Goal: Find specific page/section: Find specific page/section

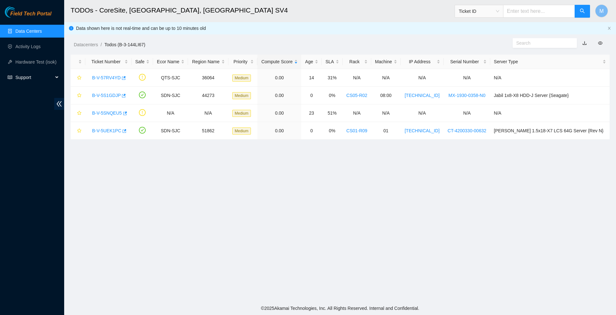
click at [58, 80] on div "Support" at bounding box center [32, 77] width 64 height 13
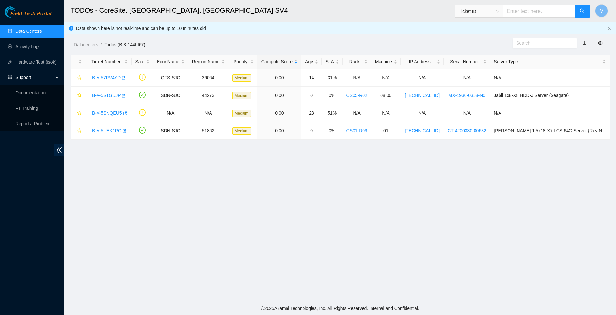
click at [35, 30] on link "Data Centers" at bounding box center [28, 31] width 26 height 5
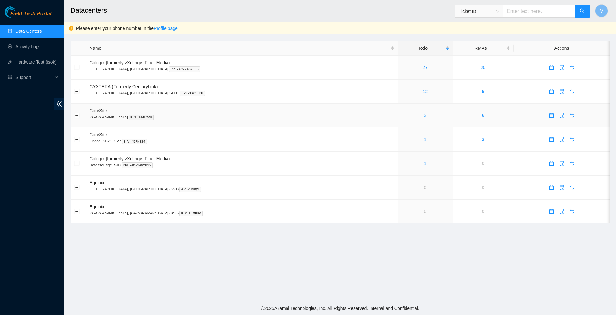
click at [424, 116] on link "3" at bounding box center [425, 115] width 3 height 5
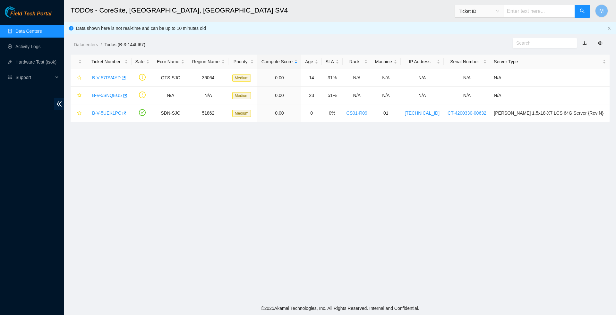
click at [29, 31] on link "Data Centers" at bounding box center [28, 31] width 26 height 5
